Goal: Task Accomplishment & Management: Manage account settings

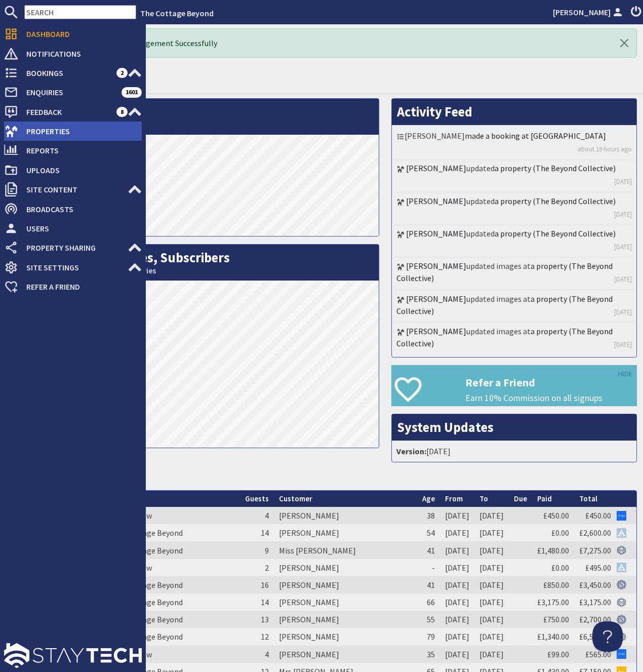
click at [32, 129] on span "Properties" at bounding box center [80, 131] width 124 height 16
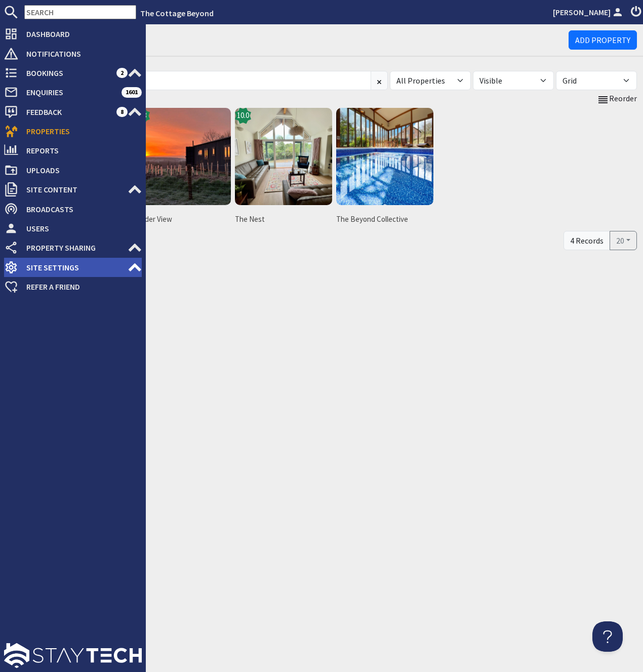
click at [135, 270] on icon at bounding box center [135, 267] width 14 height 14
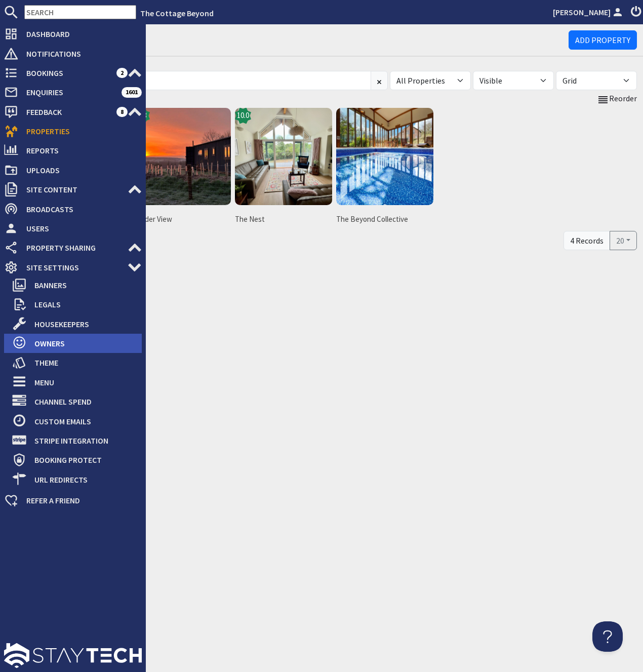
click at [63, 343] on span "Owners" at bounding box center [84, 343] width 116 height 16
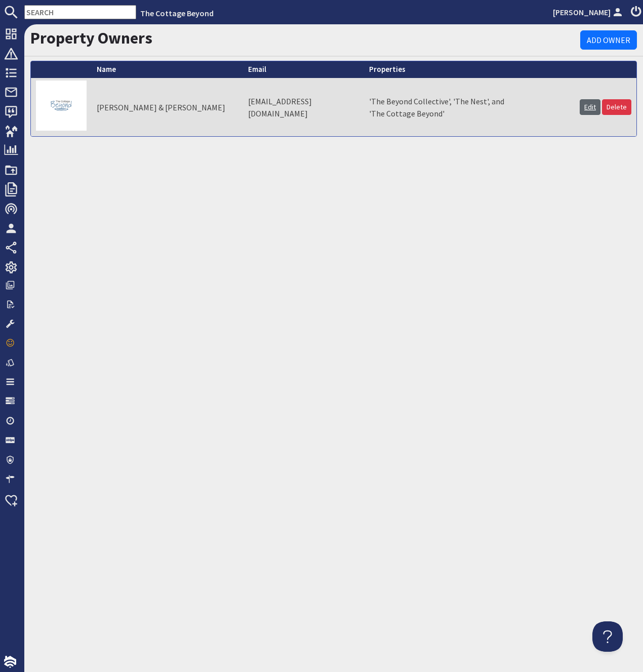
click at [587, 105] on link "Edit" at bounding box center [590, 107] width 21 height 16
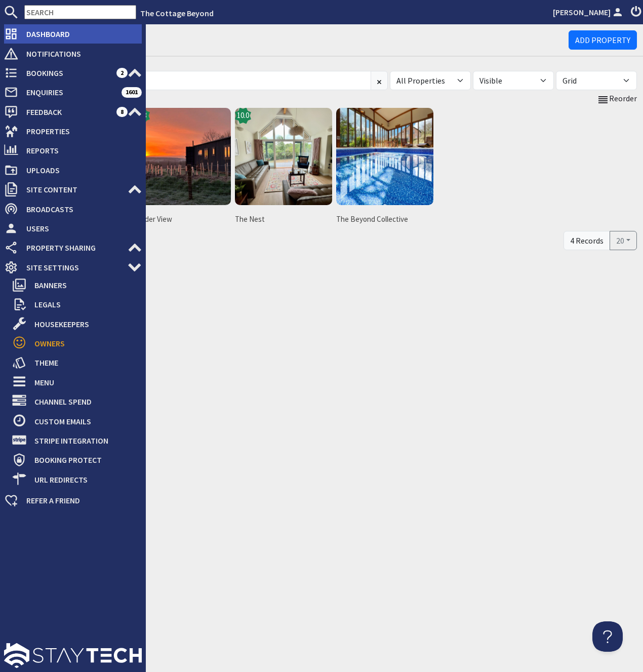
click at [43, 31] on span "Dashboard" at bounding box center [80, 34] width 124 height 16
